Goal: Task Accomplishment & Management: Use online tool/utility

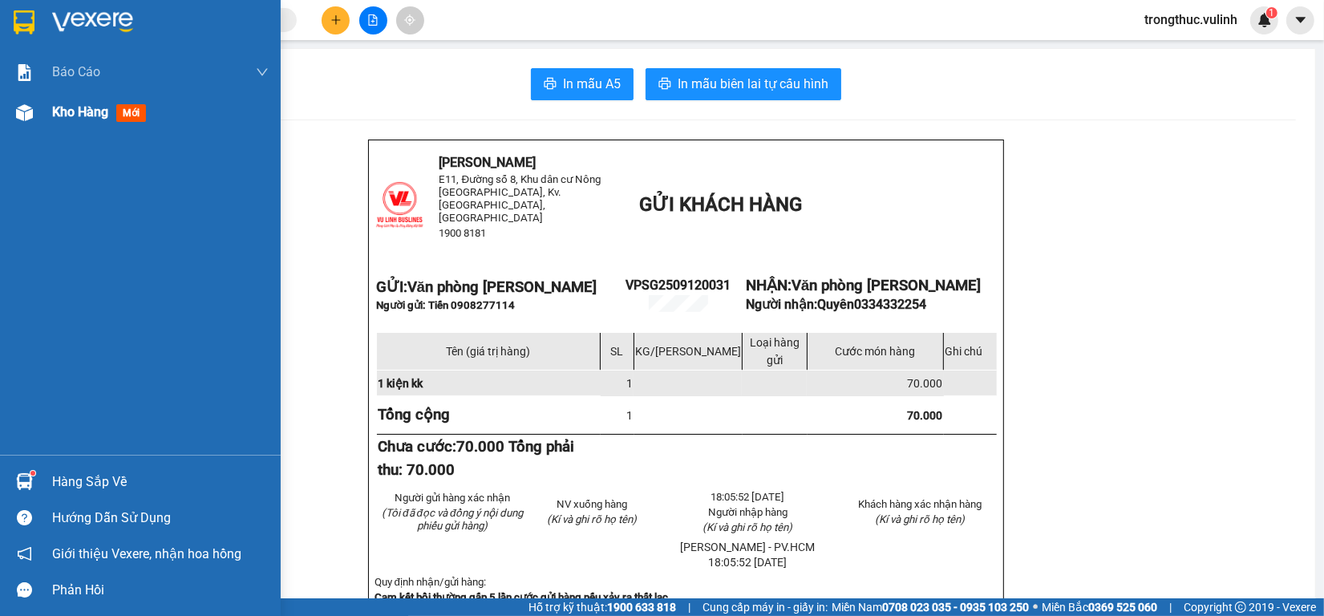
click at [37, 127] on div "Kho hàng mới" at bounding box center [140, 112] width 281 height 40
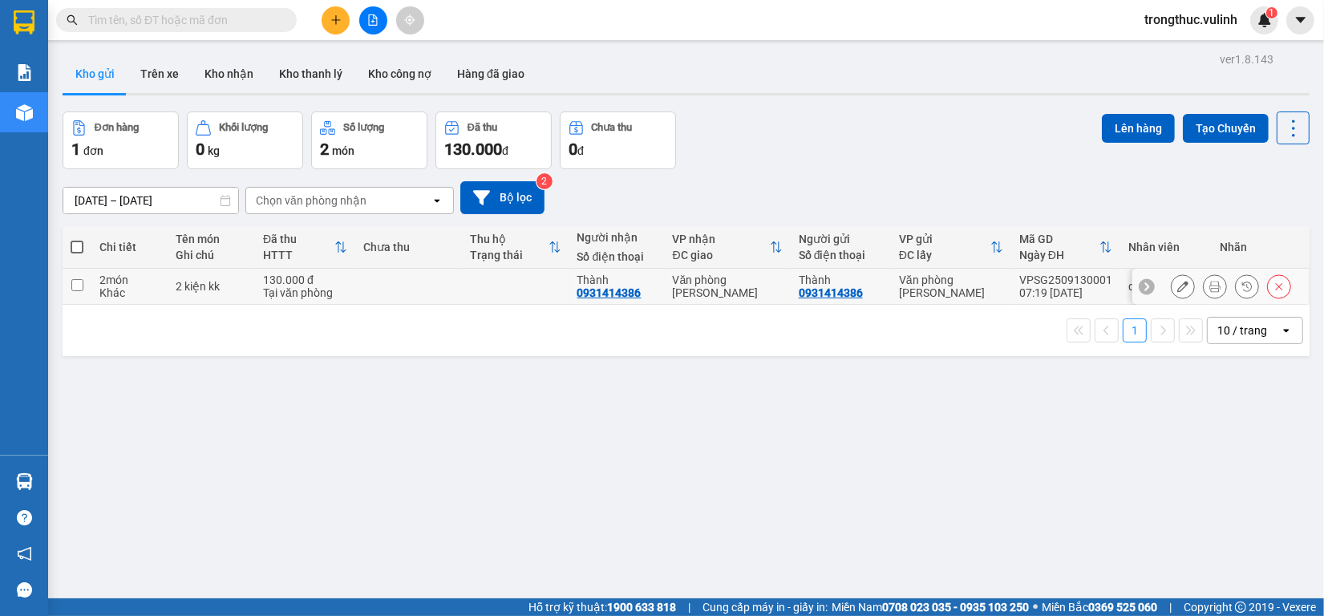
click at [417, 290] on td at bounding box center [408, 287] width 107 height 36
checkbox input "true"
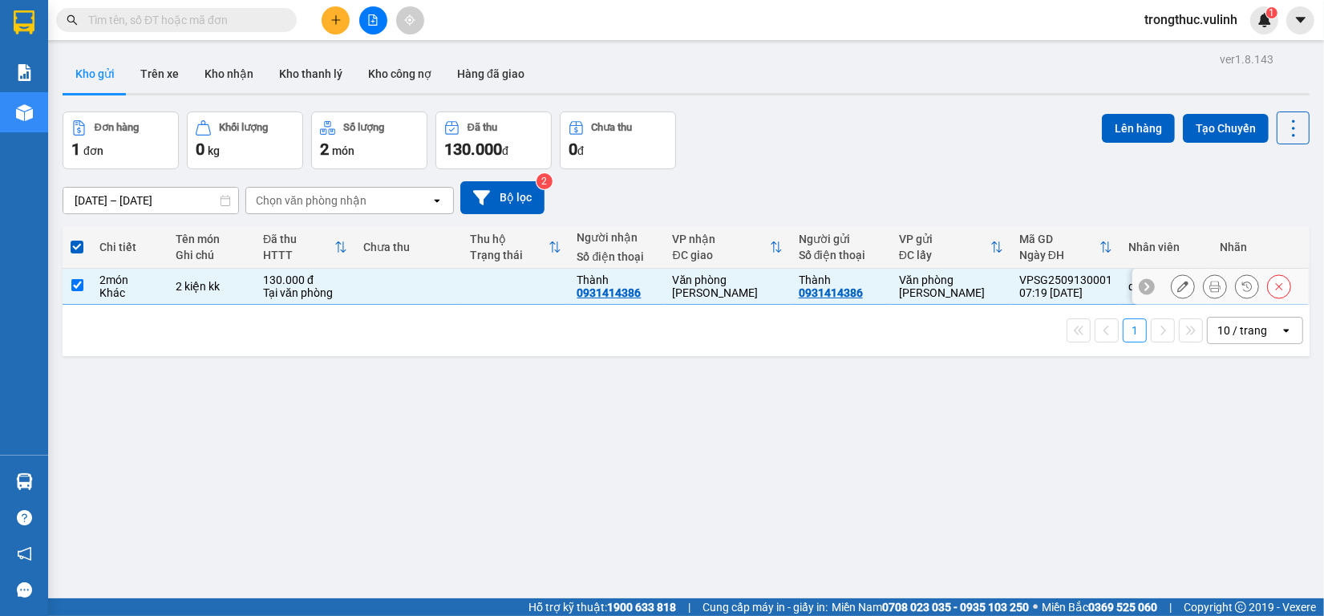
click at [1204, 281] on button at bounding box center [1215, 287] width 22 height 28
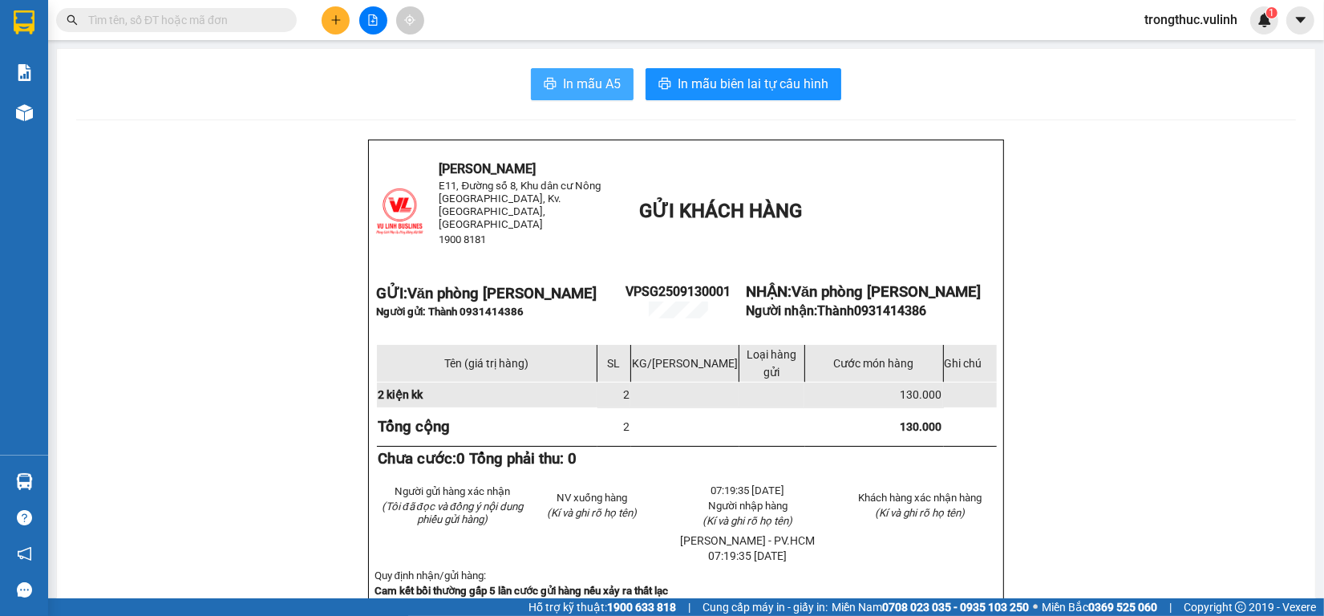
click at [553, 73] on button "In mẫu A5" at bounding box center [582, 84] width 103 height 32
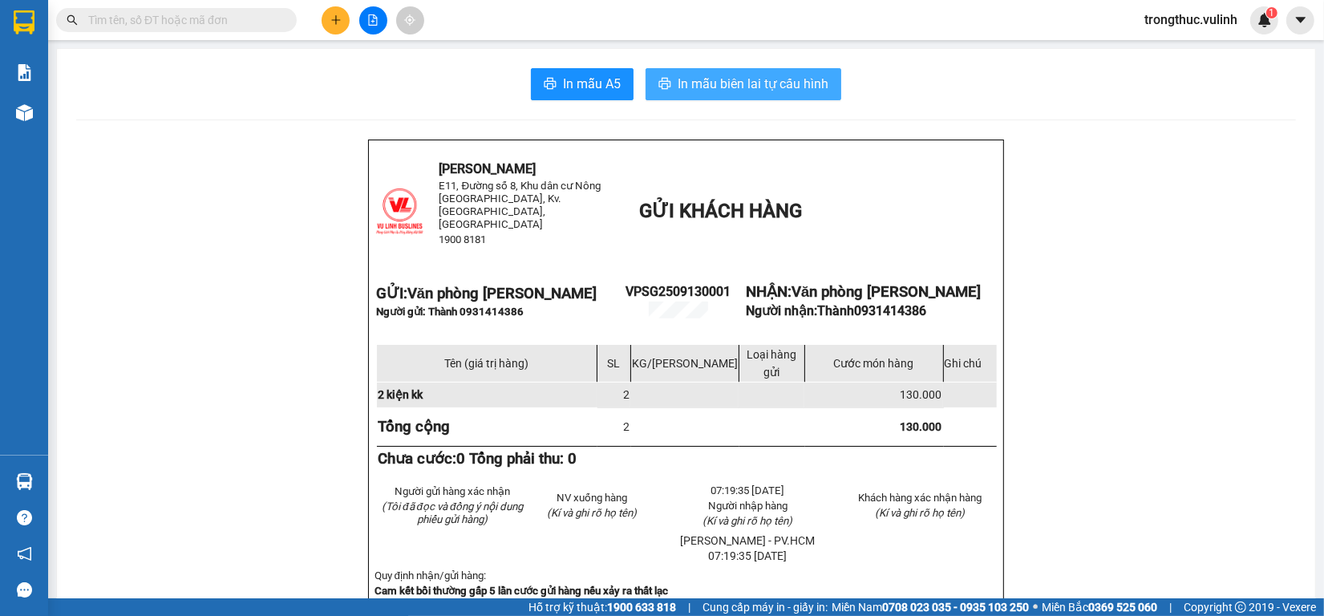
click at [703, 78] on span "In mẫu biên lai tự cấu hình" at bounding box center [753, 84] width 151 height 20
click at [690, 79] on span "In mẫu biên lai tự cấu hình" at bounding box center [753, 84] width 151 height 20
click at [720, 87] on span "In mẫu biên lai tự cấu hình" at bounding box center [753, 84] width 151 height 20
